Goal: Task Accomplishment & Management: Complete application form

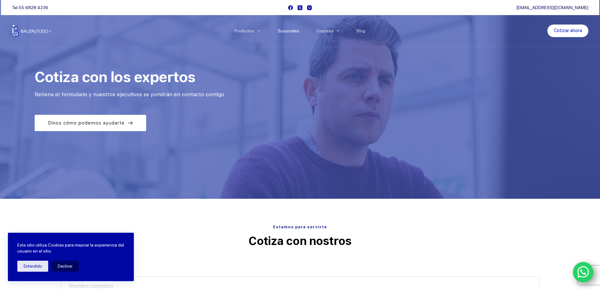
click at [289, 31] on link "Sucursales" at bounding box center [288, 31] width 39 height 0
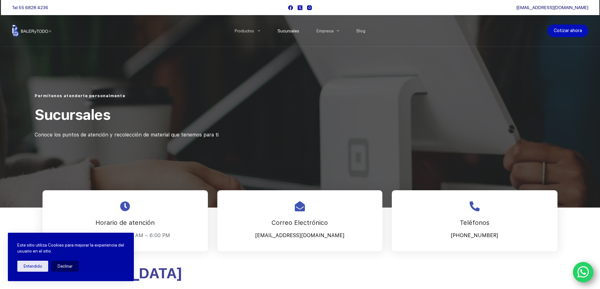
click at [567, 31] on link "Cotizar ahora" at bounding box center [567, 31] width 41 height 13
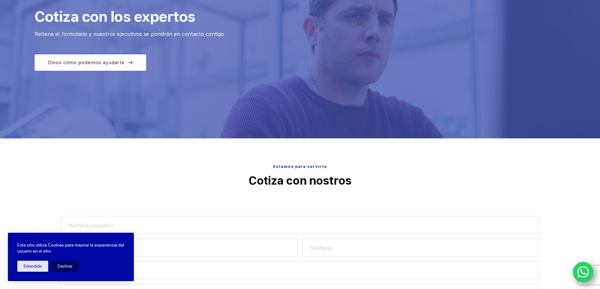
scroll to position [105, 0]
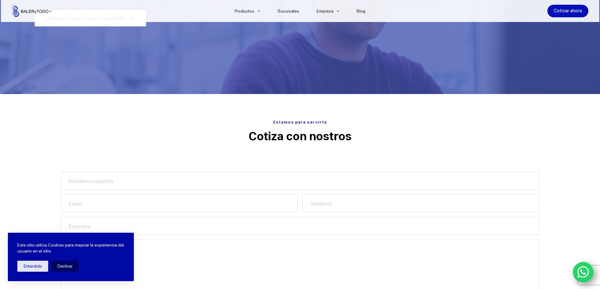
click at [152, 190] on div at bounding box center [299, 183] width 483 height 23
click at [145, 188] on input "text" at bounding box center [300, 181] width 478 height 18
type input "MARIO PEREZ SANTOS"
type input "POLYTEFLON@YAHOO.COM.MX"
type input "5543576665"
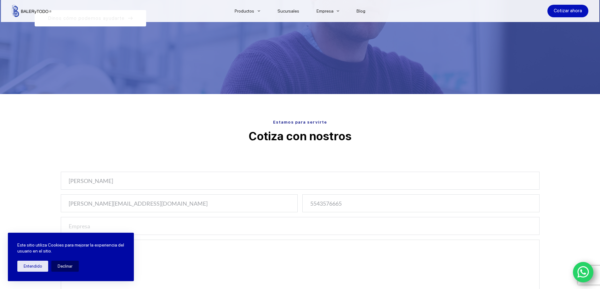
type input "PESM700119CW8"
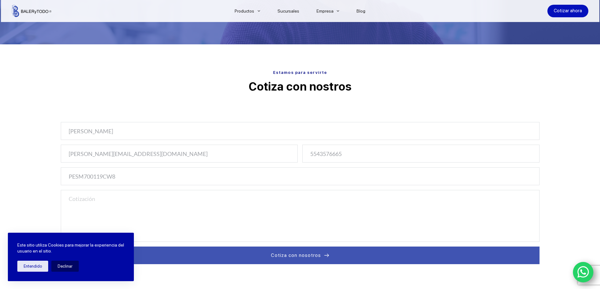
scroll to position [210, 0]
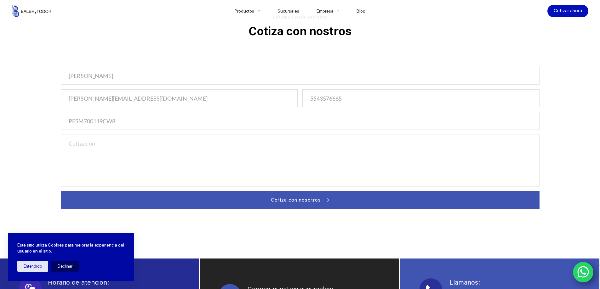
click at [135, 159] on textarea at bounding box center [300, 161] width 478 height 52
type textarea "D"
type textarea "e"
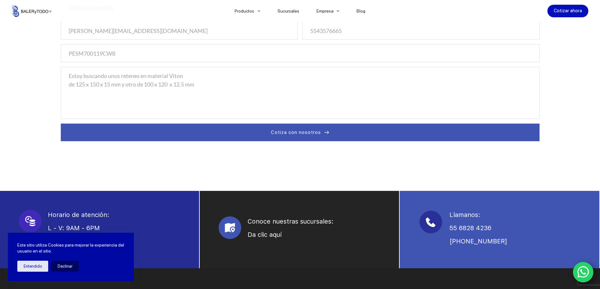
scroll to position [262, 0]
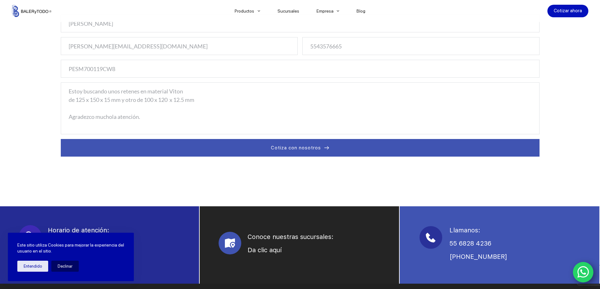
click at [215, 101] on textarea "Estoy buscando unos retenes en material Viton de 125 x 150 x 15 mm y otro de 10…" at bounding box center [300, 108] width 478 height 52
click at [113, 118] on textarea "Estoy buscando unos retenes en material Viton de 125 x 150 x 15 mm y otro de 10…" at bounding box center [300, 108] width 478 height 52
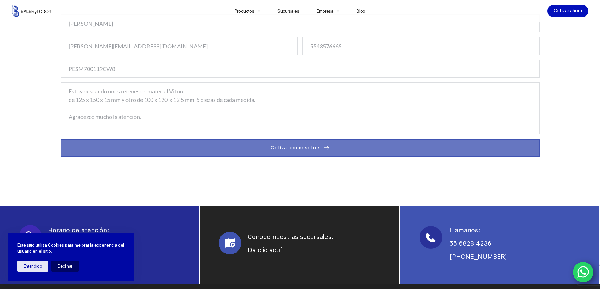
type textarea "Estoy buscando unos retenes en material Viton de 125 x 150 x 15 mm y otro de 10…"
click at [321, 147] on button "Cotiza con nosotros" at bounding box center [300, 148] width 478 height 18
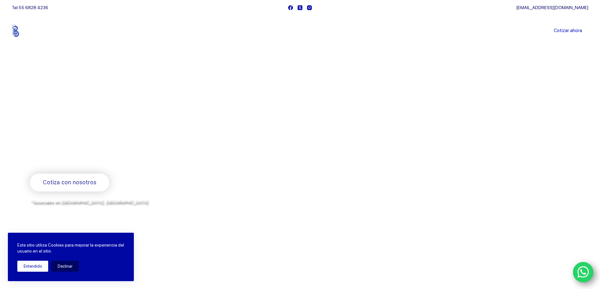
click at [37, 264] on button "Entendido" at bounding box center [32, 266] width 31 height 11
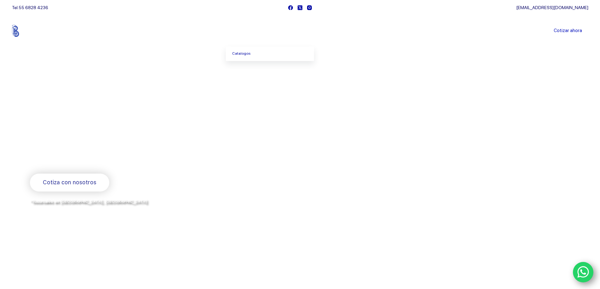
click at [262, 29] on span "Menu Principal" at bounding box center [259, 31] width 8 height 8
click at [249, 51] on link "Catalogos" at bounding box center [270, 54] width 88 height 14
